Goal: Find specific page/section: Find specific page/section

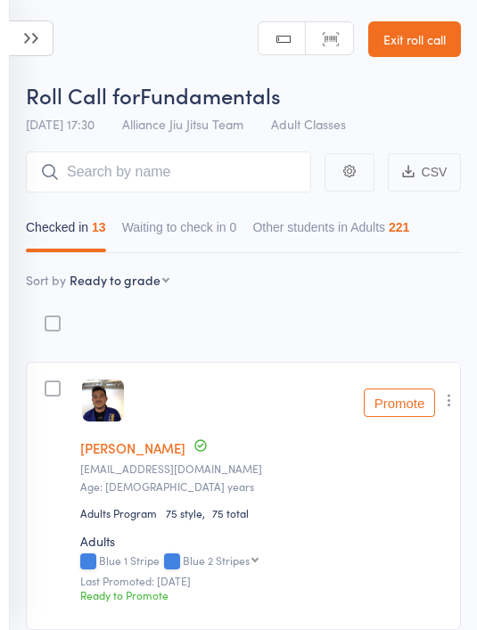
click at [165, 176] on input "search" at bounding box center [168, 172] width 285 height 41
click at [192, 42] on header "Roll Call for Fundamentals [DATE] 17:30 Alliance Jiu Jitsu Team Adult Classes M…" at bounding box center [238, 71] width 477 height 143
click at [212, 164] on input "search" at bounding box center [168, 172] width 285 height 41
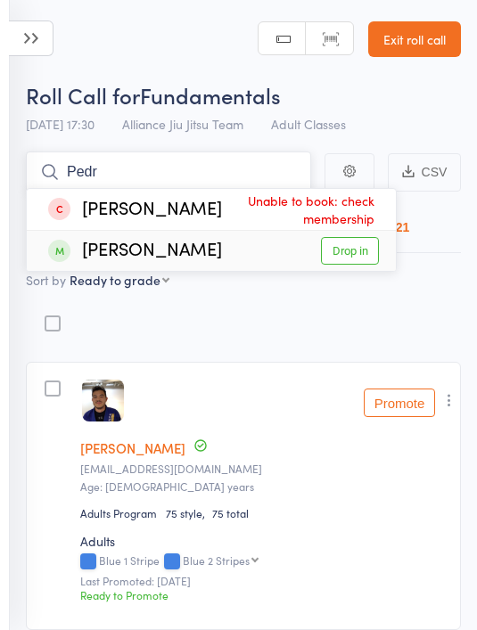
type input "Pedr"
click at [366, 252] on link "Drop in" at bounding box center [350, 251] width 58 height 28
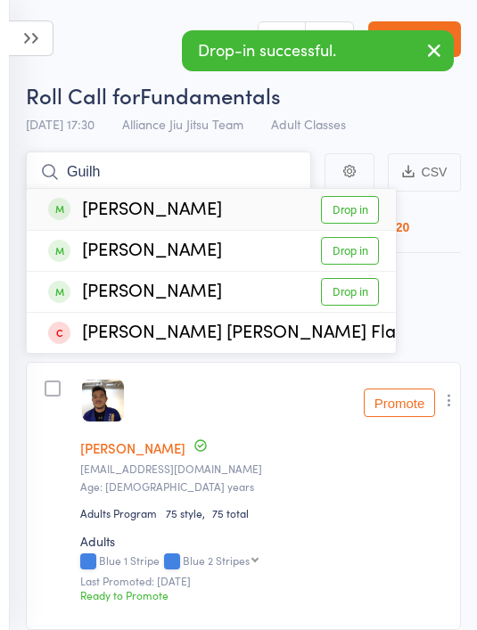
type input "Guilh"
click at [359, 211] on link "Drop in" at bounding box center [350, 210] width 58 height 28
type input "Guilherm"
click at [354, 233] on div "[PERSON_NAME] Drop in" at bounding box center [211, 251] width 369 height 40
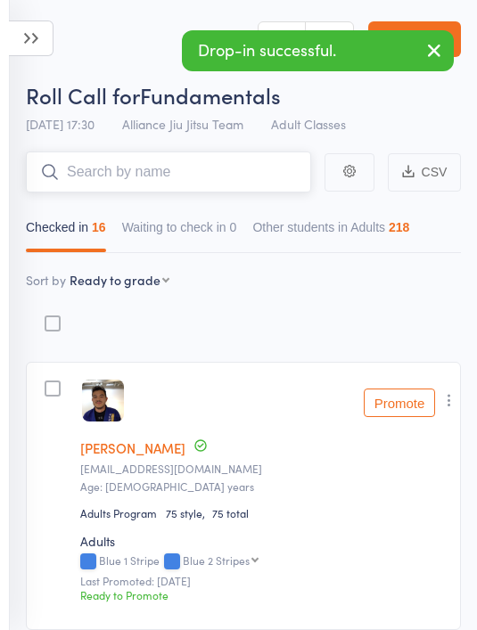
click at [197, 168] on input "search" at bounding box center [168, 172] width 285 height 41
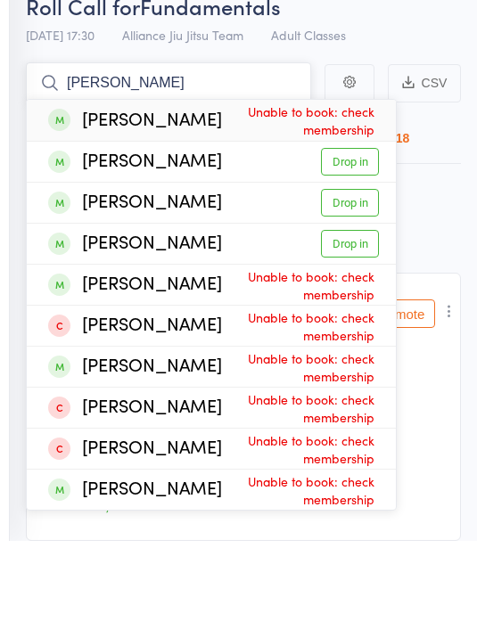
type input "[PERSON_NAME]"
click at [362, 319] on link "Drop in" at bounding box center [350, 333] width 58 height 28
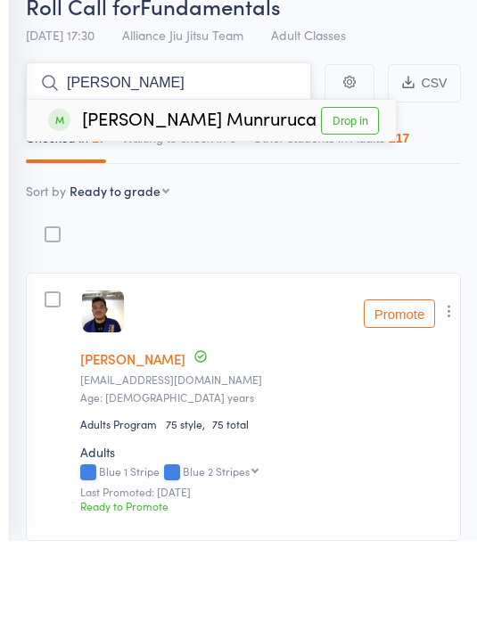
type input "[PERSON_NAME]"
click at [349, 196] on link "Drop in" at bounding box center [350, 210] width 58 height 28
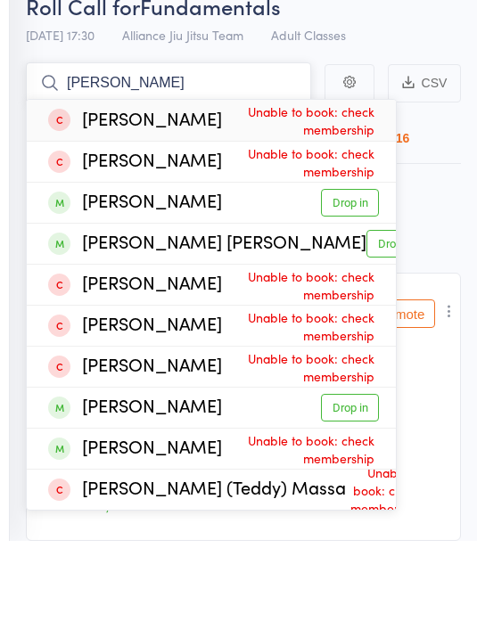
type input "[PERSON_NAME]"
click at [366, 319] on link "Drop in" at bounding box center [395, 333] width 58 height 28
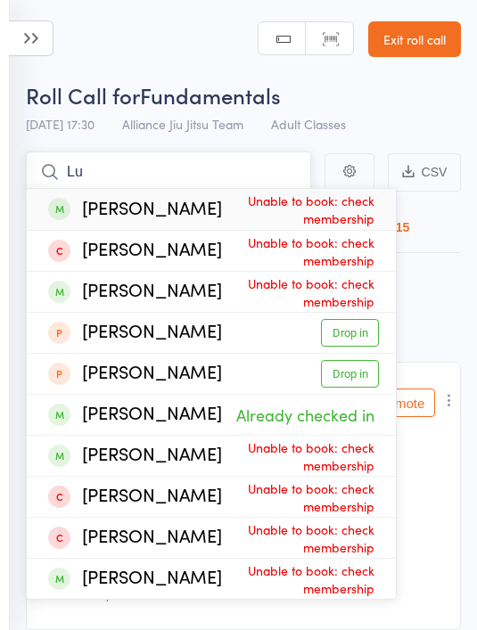
type input "L"
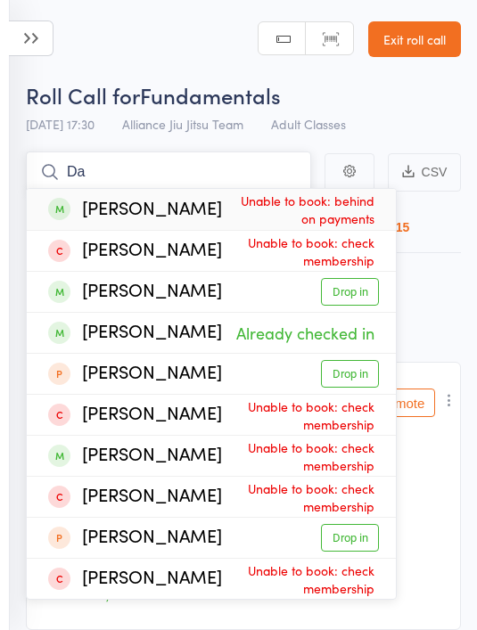
type input "D"
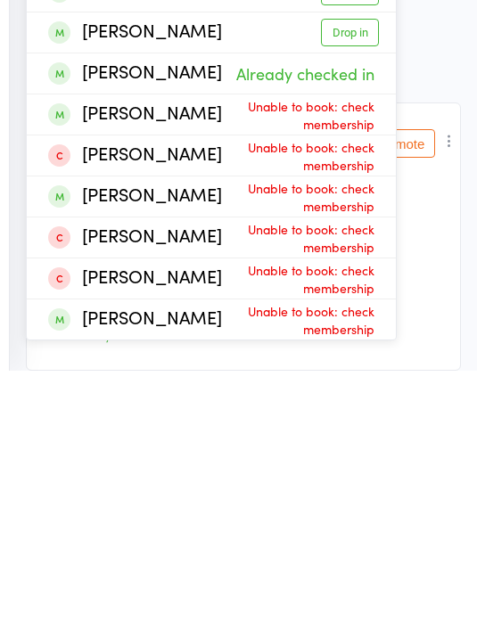
type input "[PERSON_NAME]"
click at [135, 445] on div "[PERSON_NAME]" at bounding box center [135, 455] width 174 height 21
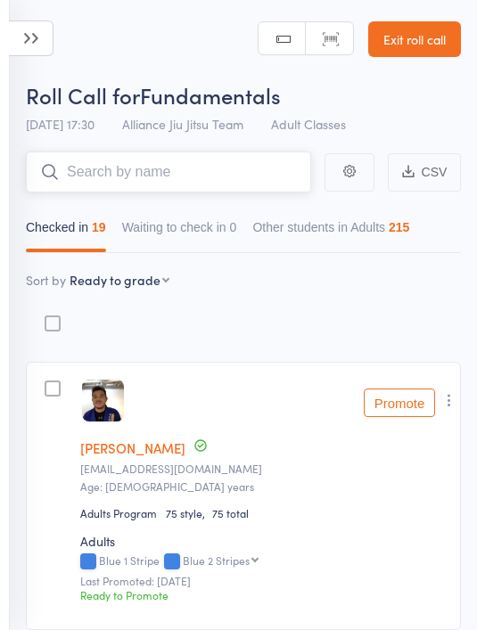
click at [147, 170] on input "search" at bounding box center [168, 172] width 285 height 41
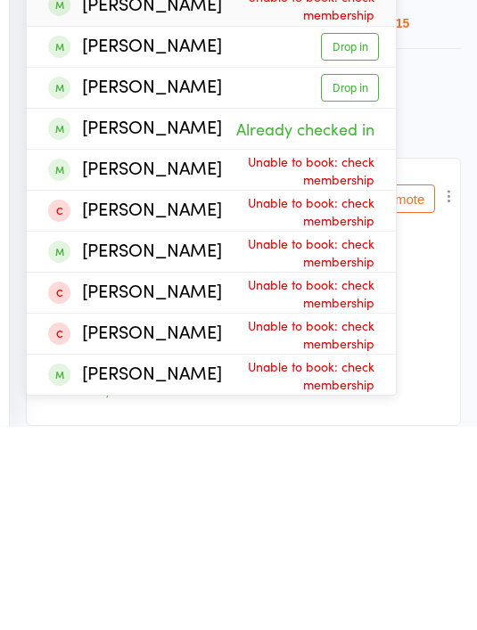
type input "[PERSON_NAME]"
click at [101, 445] on div "[PERSON_NAME]" at bounding box center [135, 455] width 174 height 21
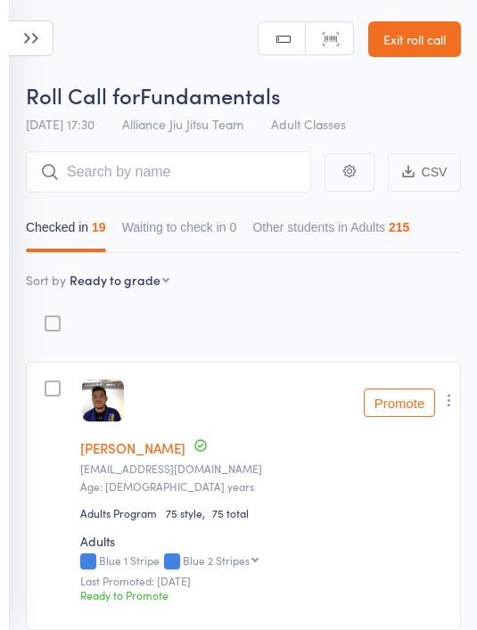
click at [29, 45] on icon at bounding box center [31, 39] width 45 height 36
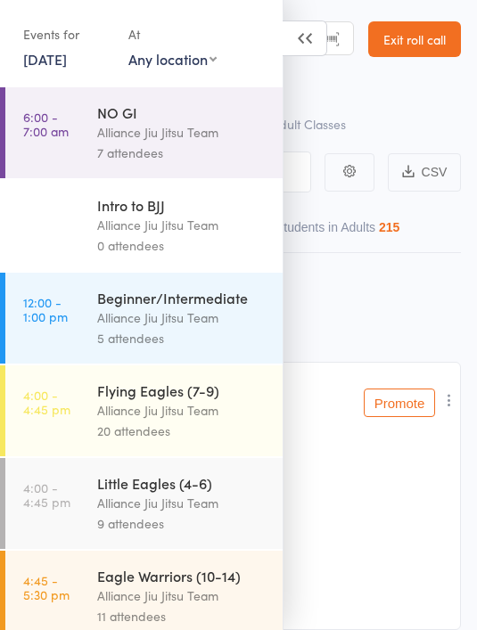
click at [406, 92] on div "Roll Call for Fundamentals" at bounding box center [243, 94] width 435 height 29
click at [423, 47] on link "Exit roll call" at bounding box center [414, 39] width 93 height 36
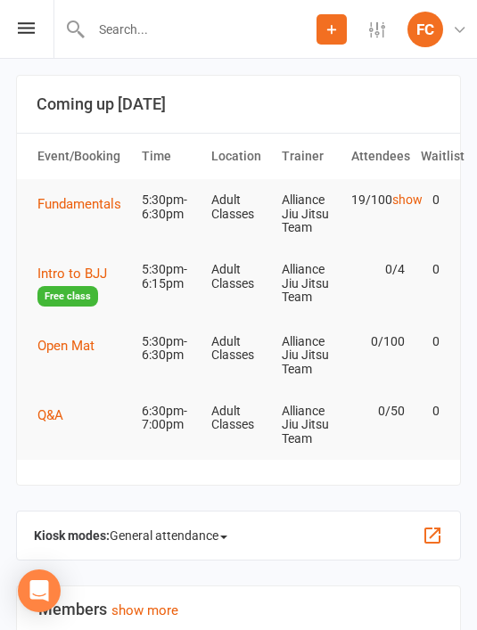
click at [156, 29] on input "text" at bounding box center [201, 29] width 231 height 25
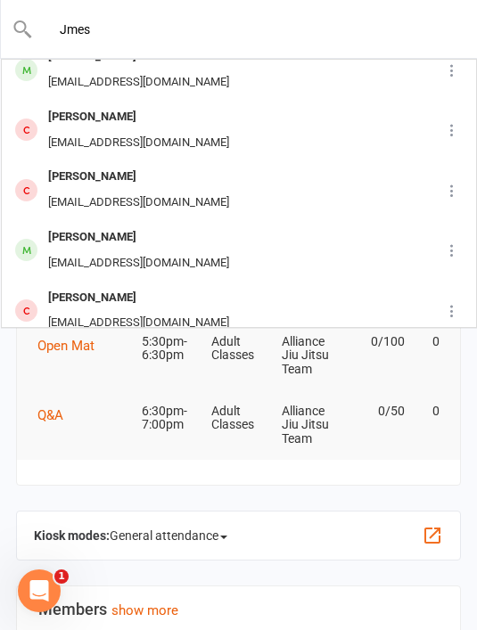
scroll to position [321, 0]
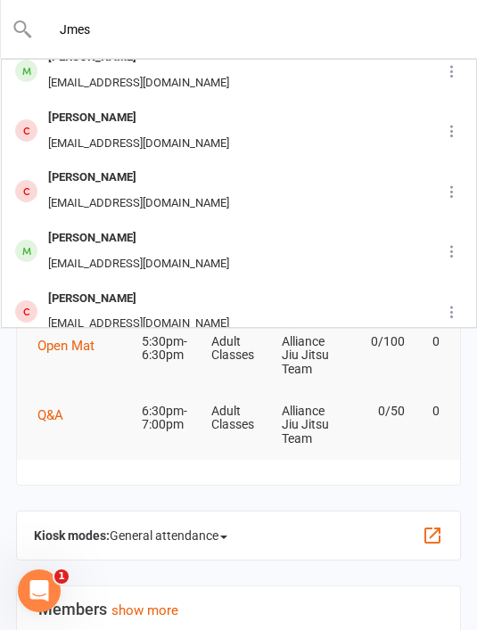
type input "Jmes"
click at [113, 229] on div "[PERSON_NAME]" at bounding box center [139, 239] width 192 height 26
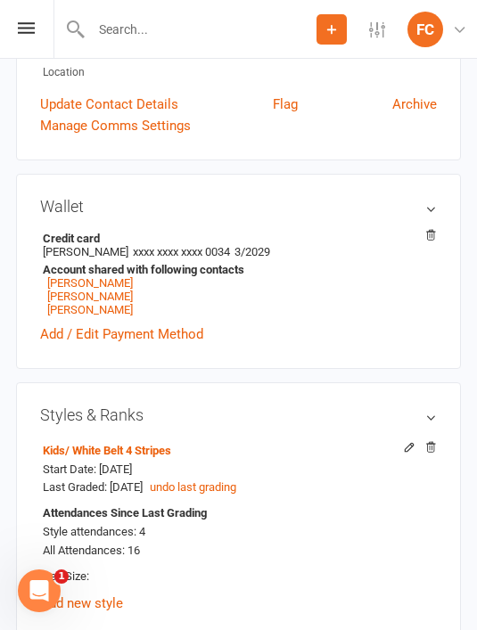
scroll to position [451, 0]
